Goal: Find specific page/section: Find specific page/section

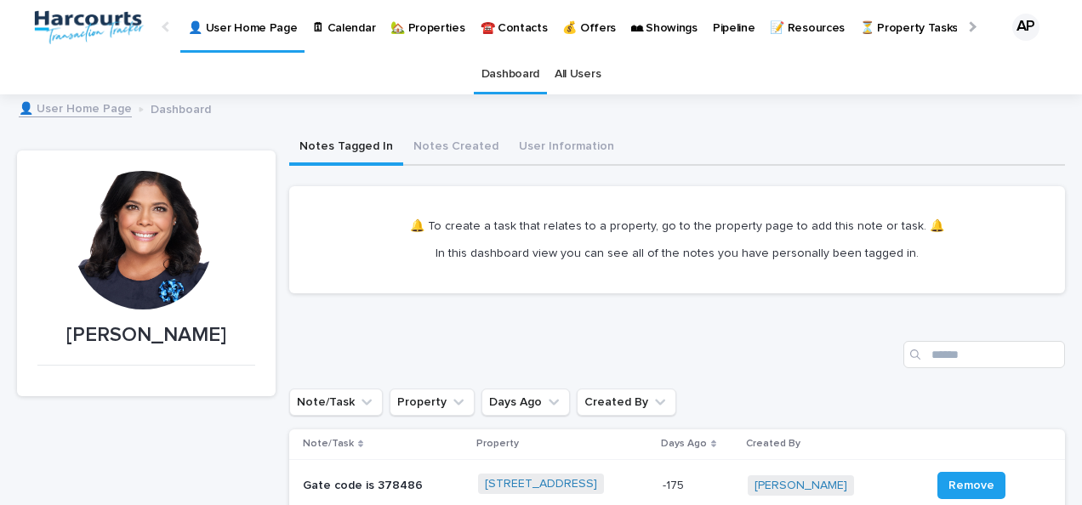
click at [433, 24] on p "🏡 Properties" at bounding box center [427, 18] width 74 height 36
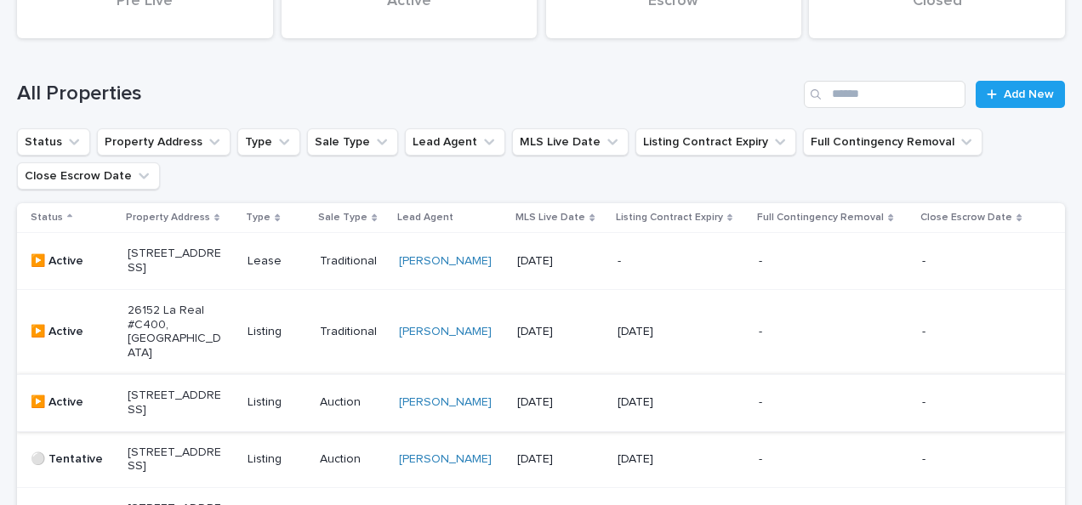
scroll to position [170, 0]
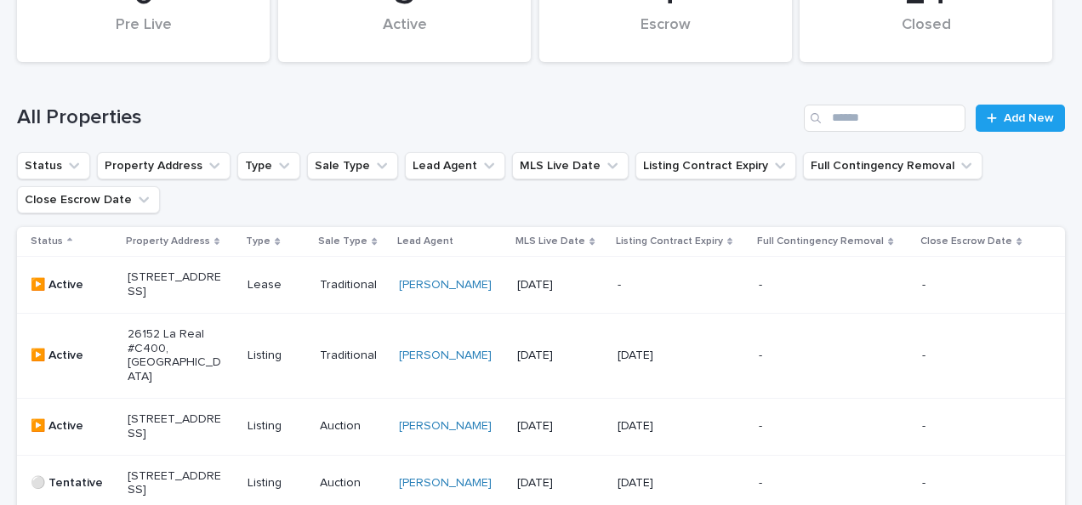
click at [151, 427] on p "[STREET_ADDRESS]" at bounding box center [175, 427] width 94 height 29
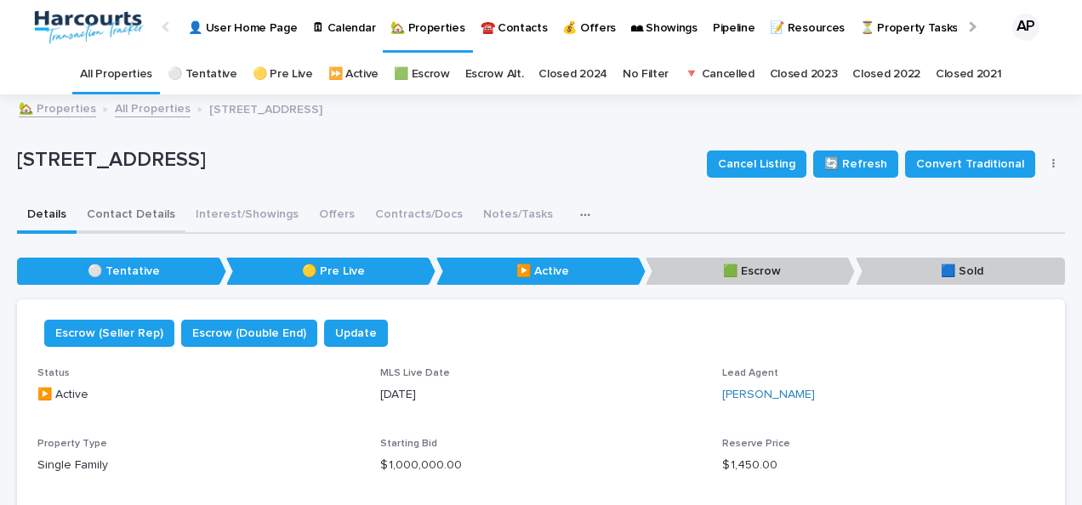
click at [141, 212] on button "Contact Details" at bounding box center [131, 216] width 109 height 36
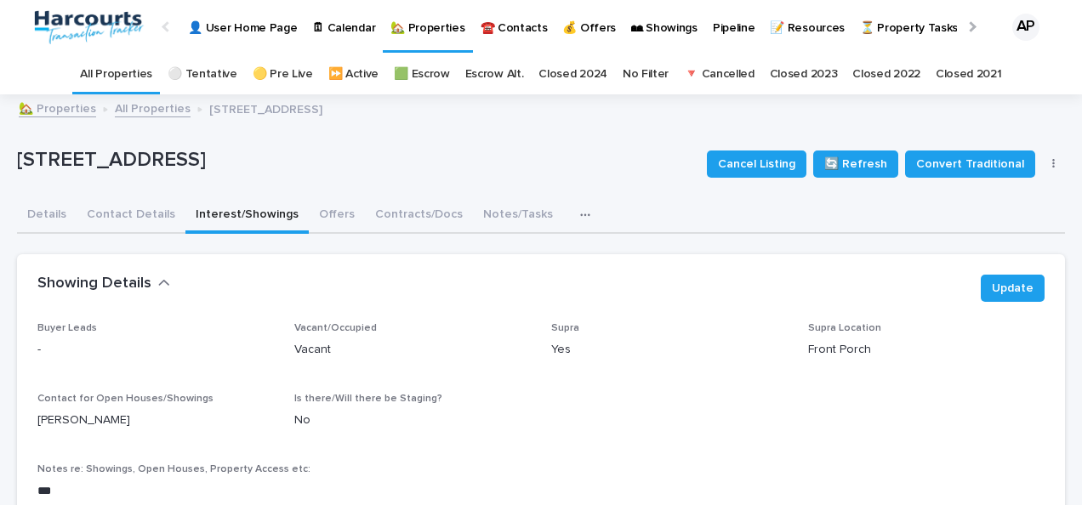
click at [253, 221] on button "Interest/Showings" at bounding box center [246, 216] width 123 height 36
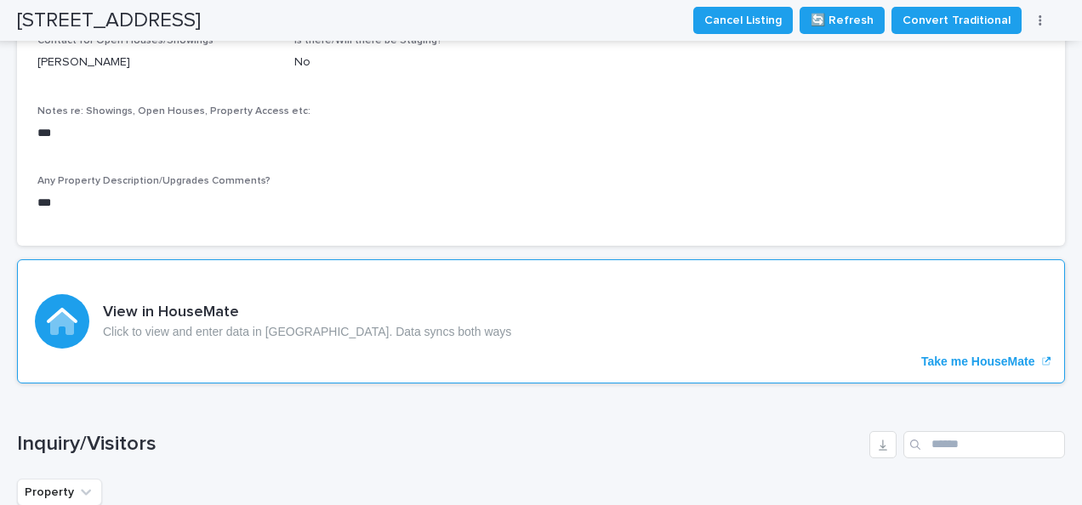
scroll to position [302, 0]
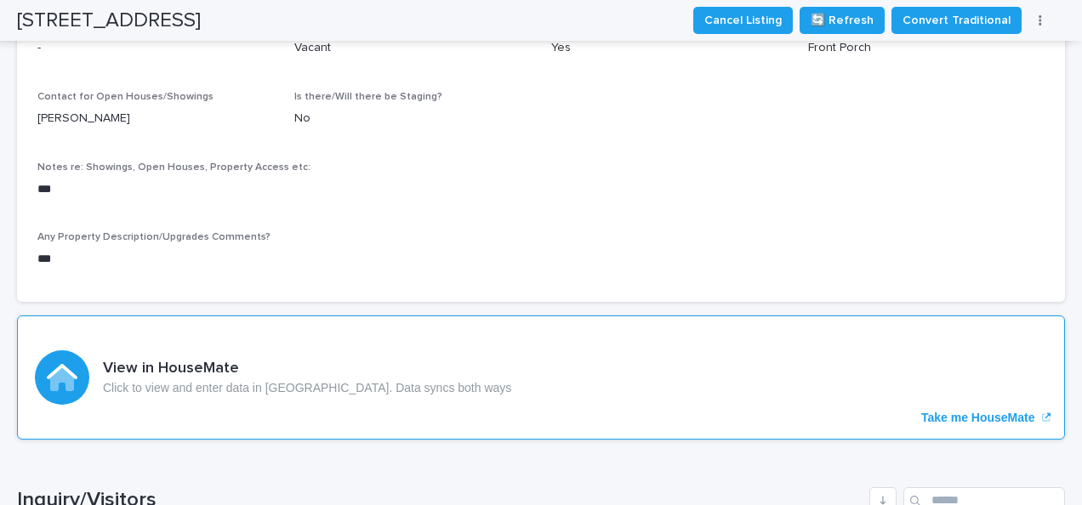
click at [960, 407] on div "View in HouseMate Click to view and enter data in [GEOGRAPHIC_DATA]. Data syncs…" at bounding box center [541, 378] width 1048 height 124
